Goal: Information Seeking & Learning: Learn about a topic

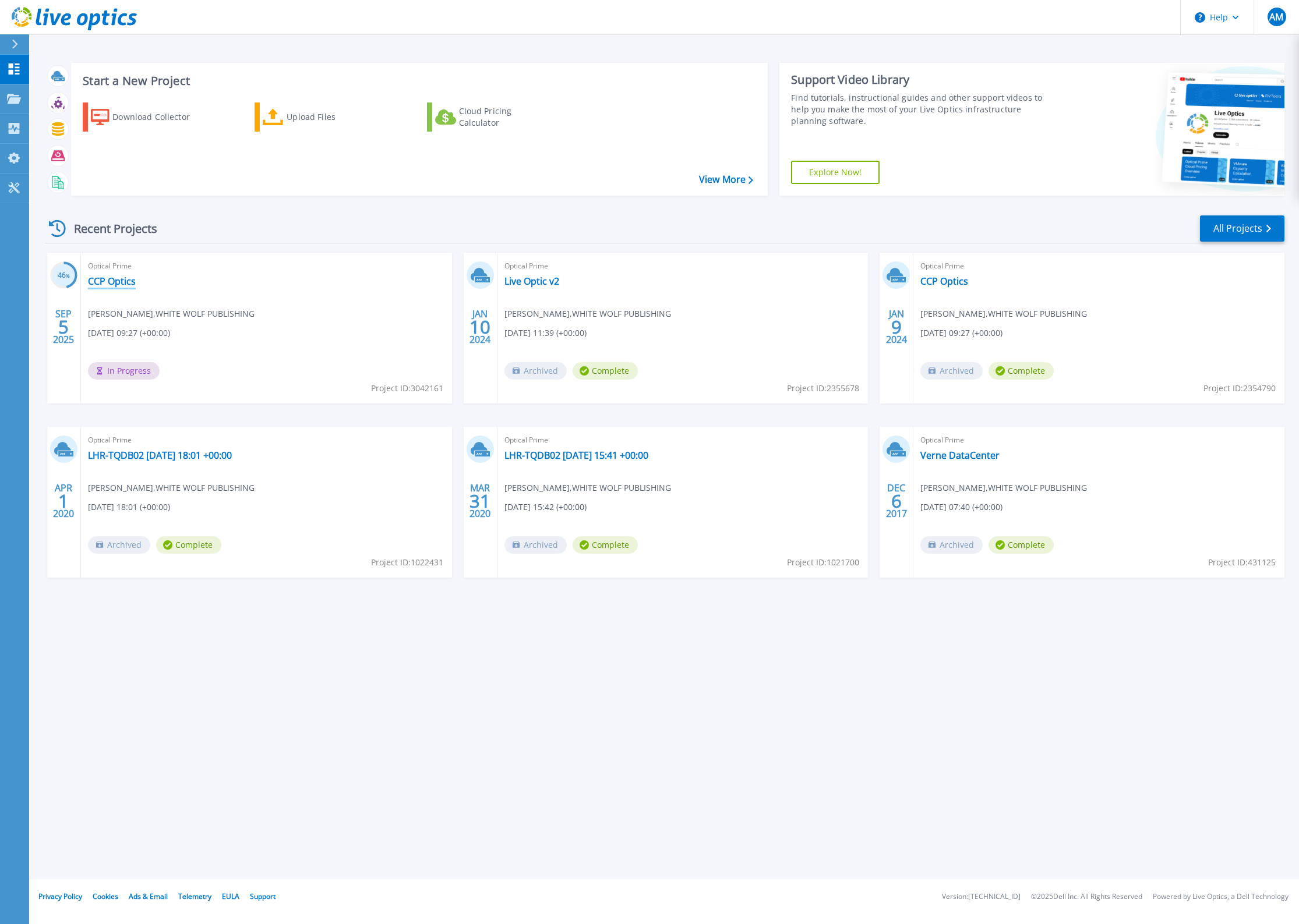
click at [107, 278] on link "CCP Optics" at bounding box center [112, 281] width 48 height 11
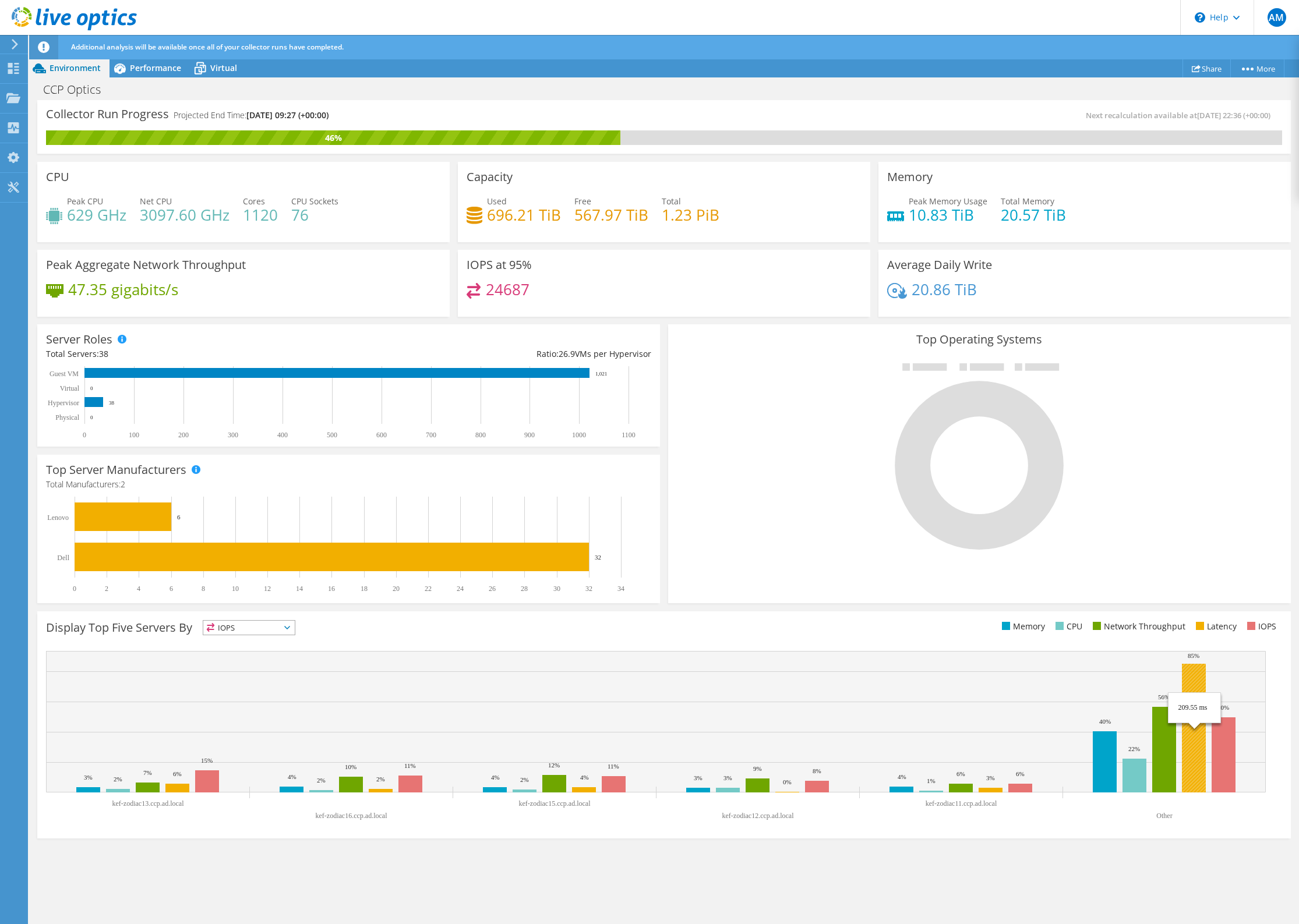
click at [1192, 773] on rect at bounding box center [1194, 728] width 24 height 129
click at [154, 67] on span "Performance" at bounding box center [155, 68] width 51 height 11
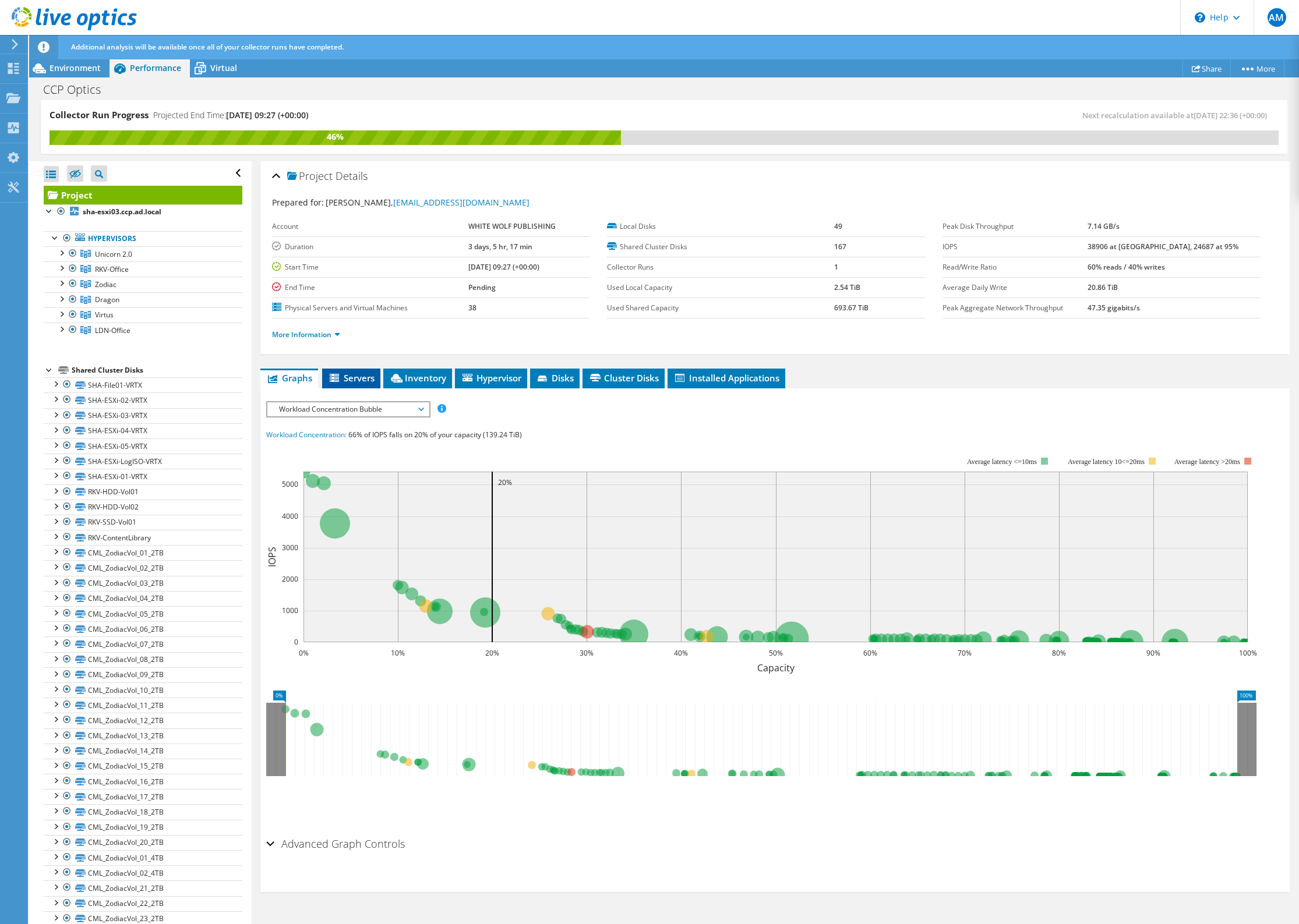
click at [352, 373] on span "Servers" at bounding box center [352, 378] width 47 height 11
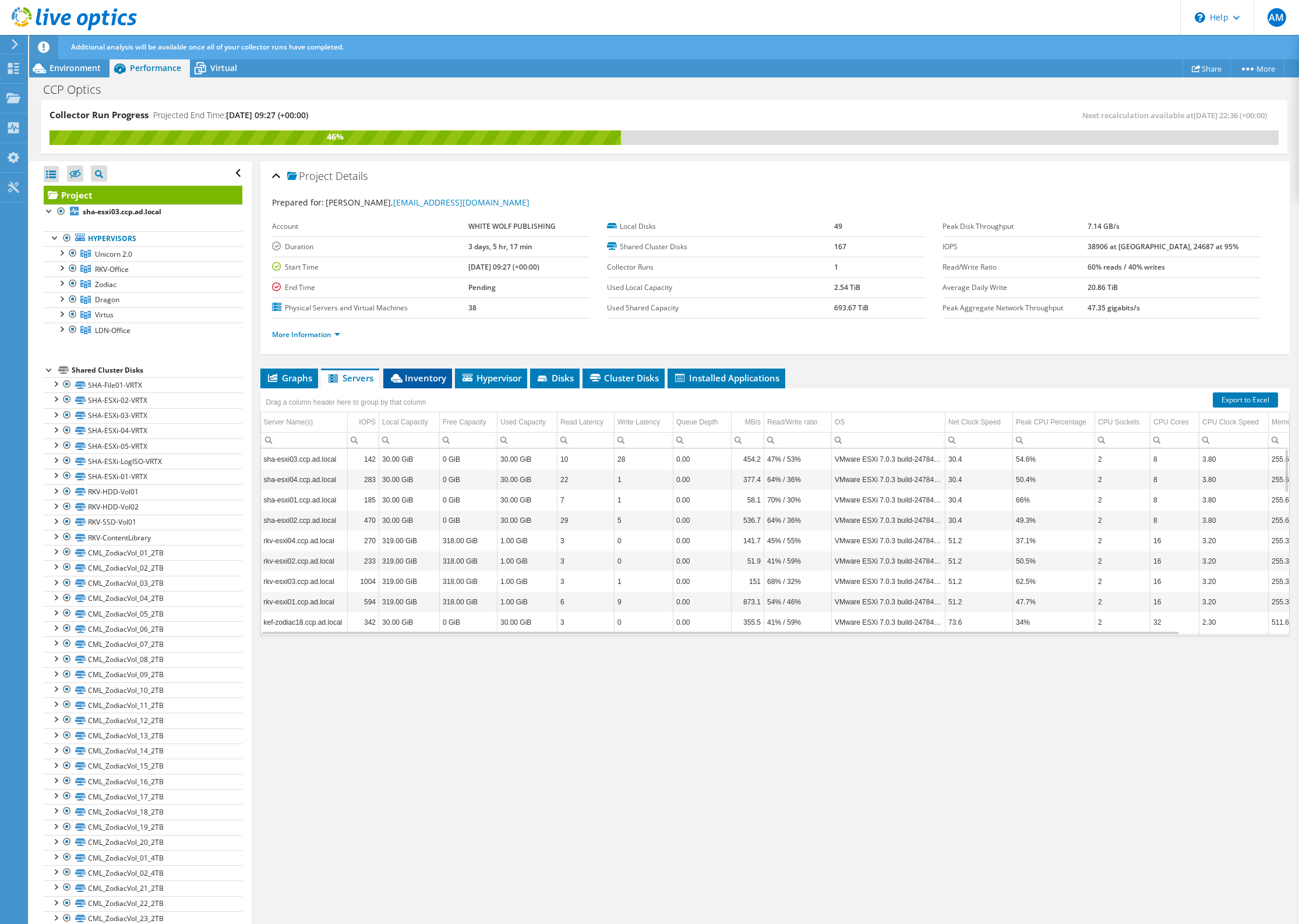
click at [423, 376] on span "Inventory" at bounding box center [417, 378] width 57 height 11
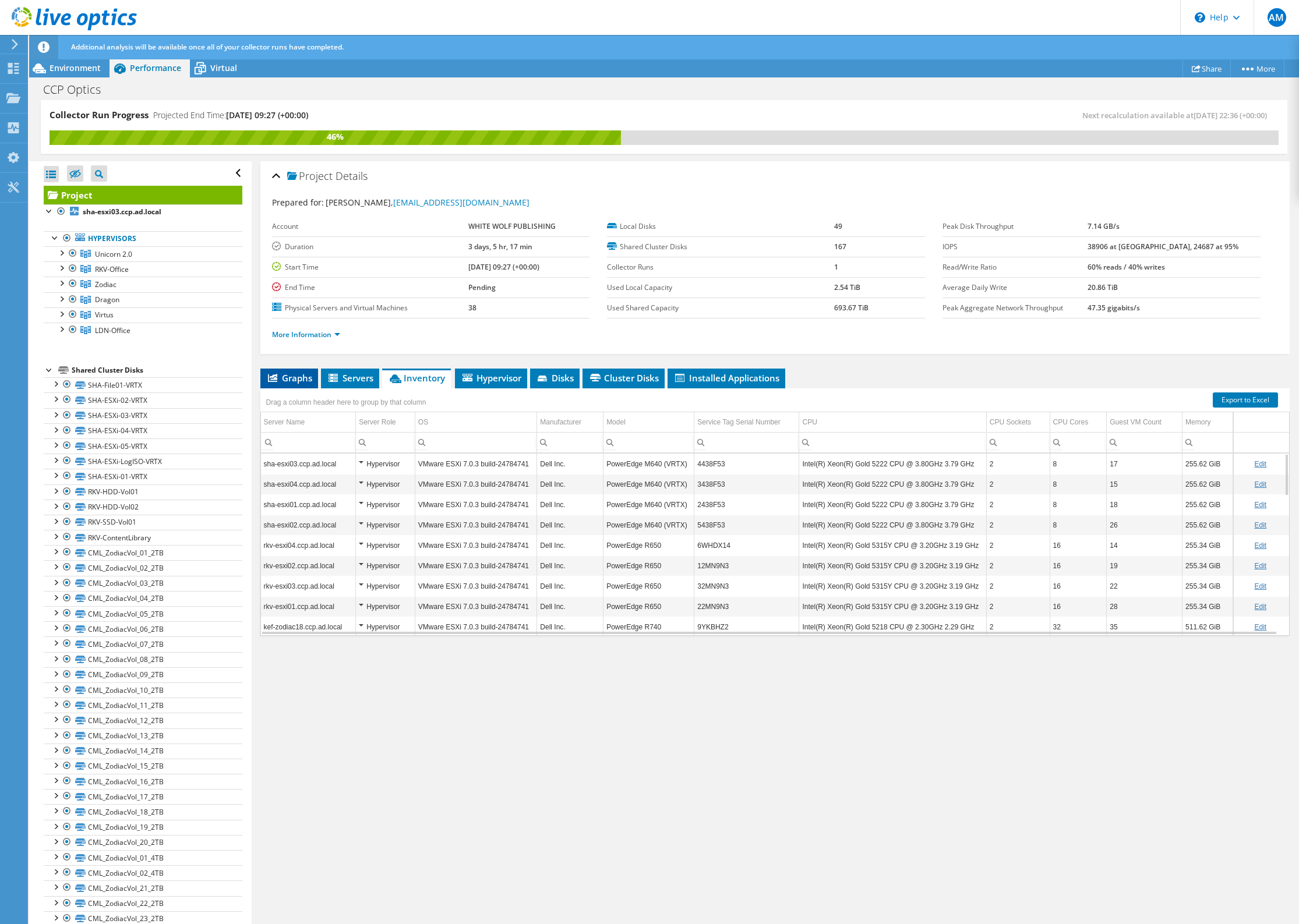
click at [284, 378] on span "Graphs" at bounding box center [288, 378] width 46 height 11
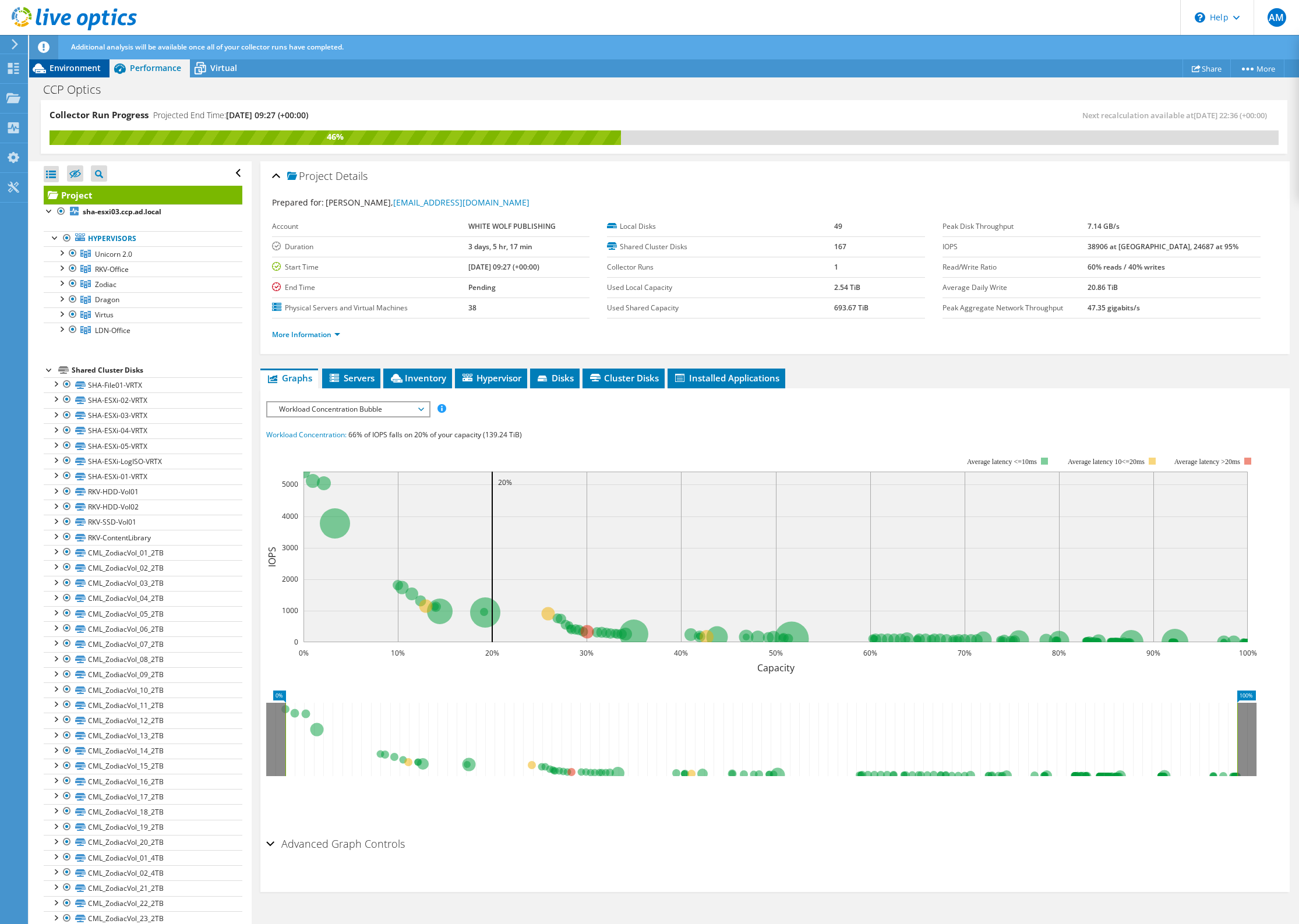
click at [74, 63] on span "Environment" at bounding box center [74, 68] width 51 height 11
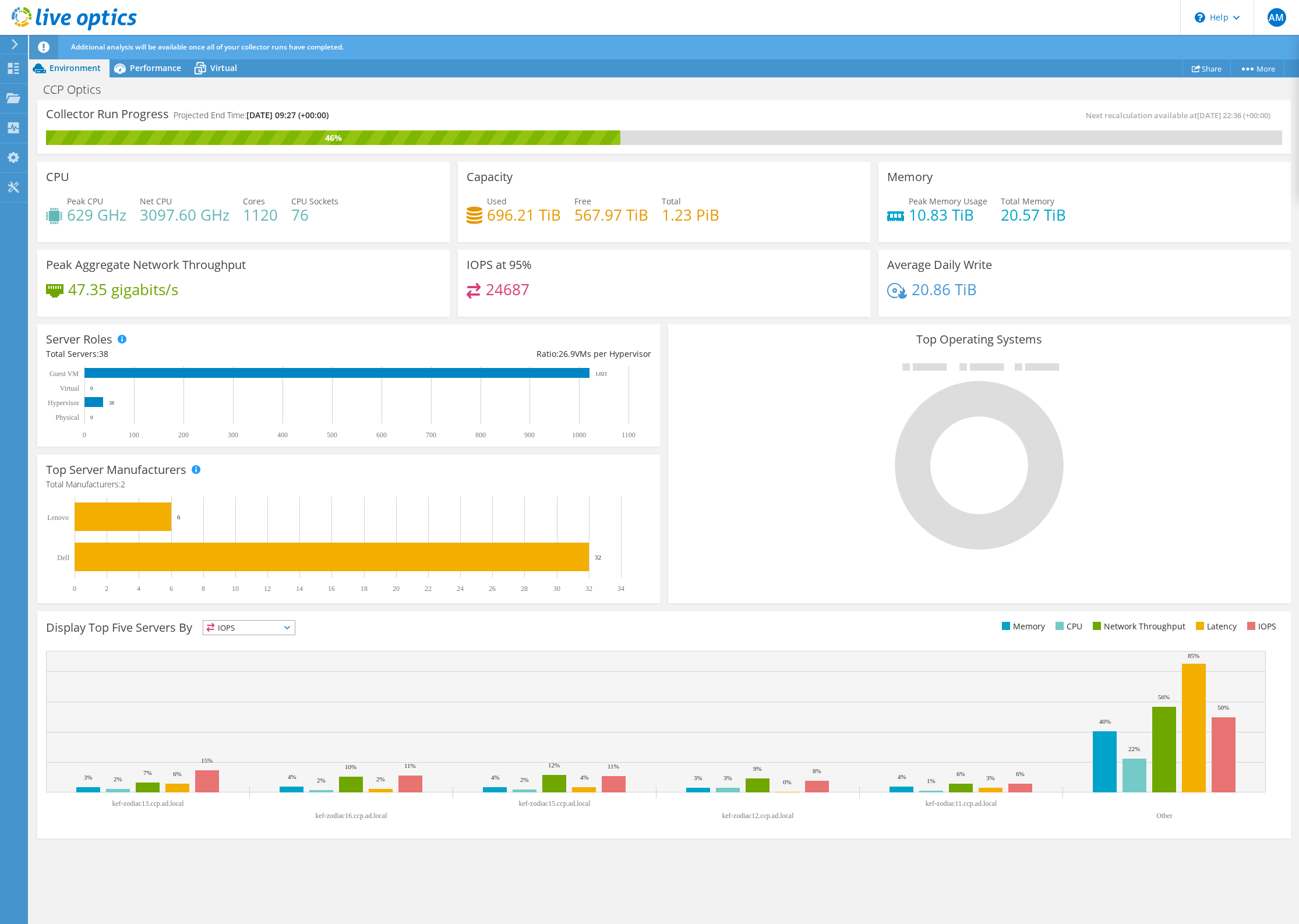
click at [293, 625] on span "IOPS" at bounding box center [249, 628] width 92 height 14
click at [291, 625] on span "IOPS" at bounding box center [249, 628] width 92 height 14
click at [258, 677] on li "CPU" at bounding box center [249, 675] width 92 height 16
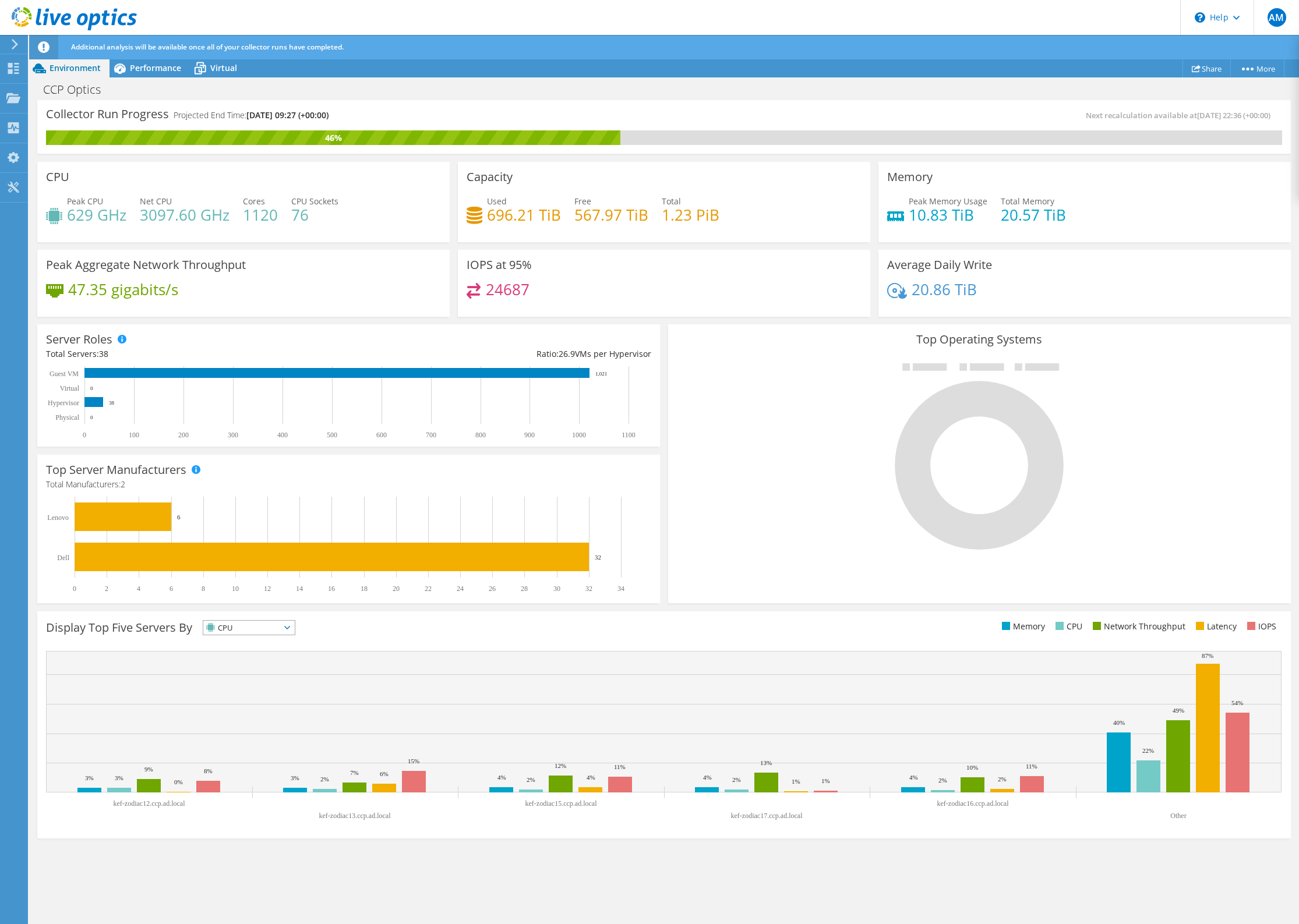
click at [290, 630] on icon at bounding box center [287, 628] width 6 height 3
click at [262, 688] on li "Network Throughput" at bounding box center [249, 692] width 92 height 16
click at [316, 629] on icon at bounding box center [313, 628] width 6 height 3
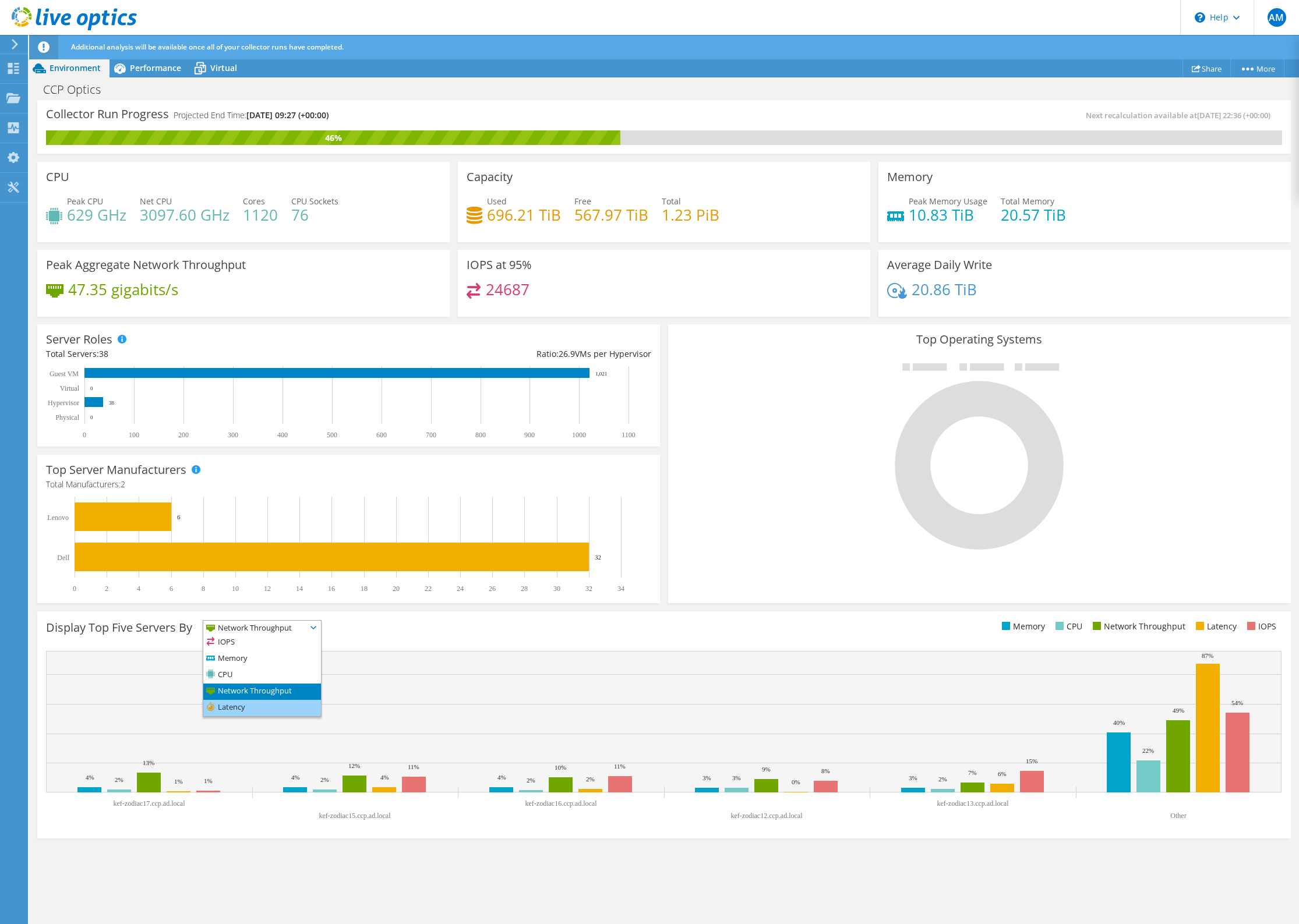
click at [265, 710] on li "Latency" at bounding box center [262, 708] width 118 height 16
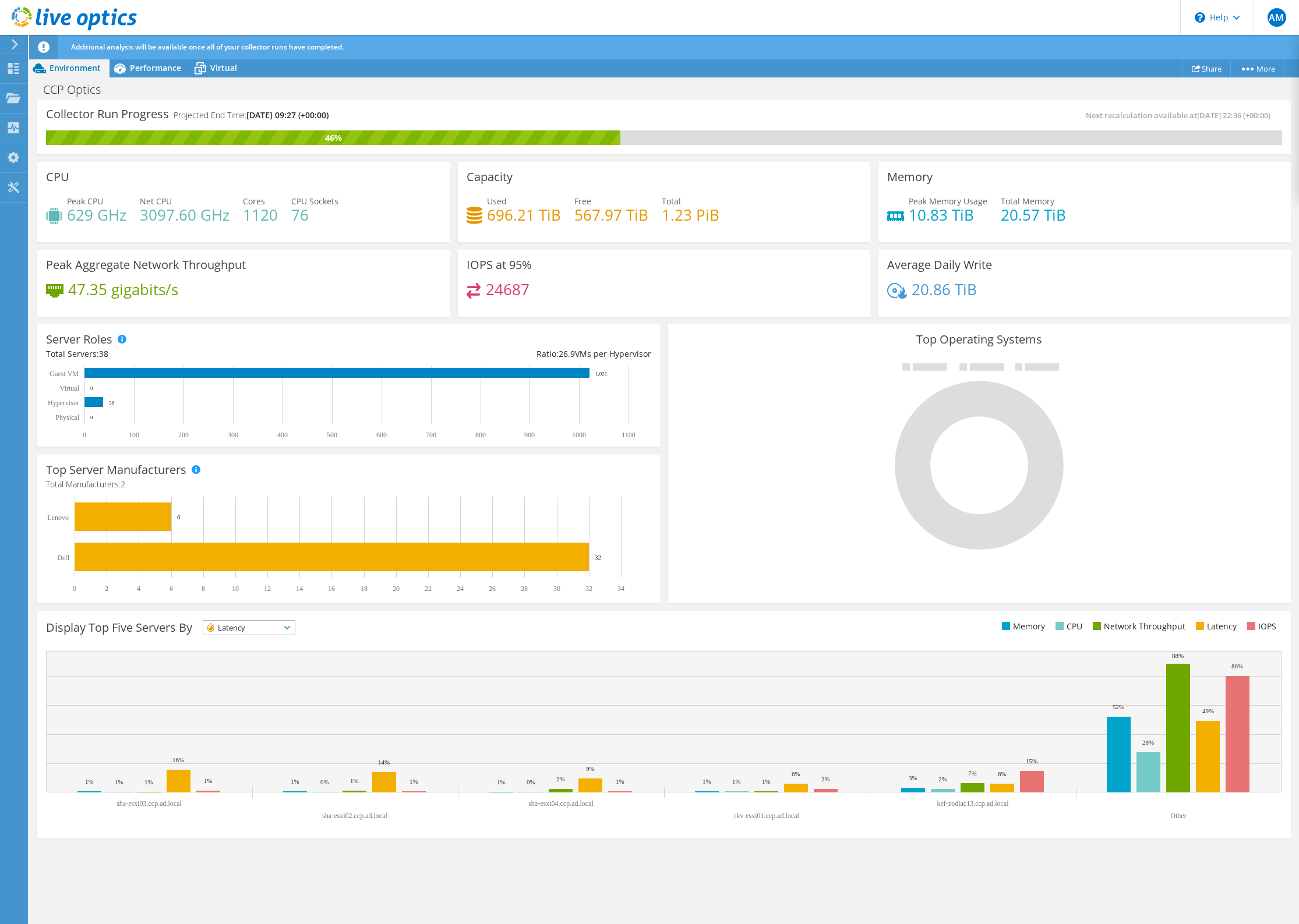
click at [280, 624] on span "Latency" at bounding box center [242, 628] width 77 height 14
click at [281, 645] on li "IOPS" at bounding box center [249, 643] width 92 height 16
